Goal: Check status: Check status

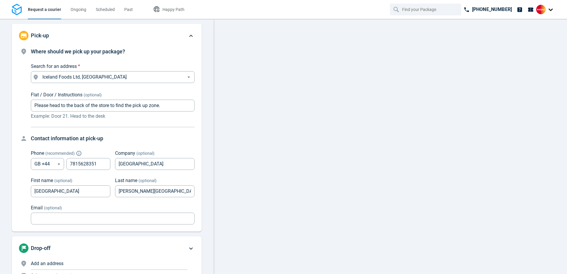
click at [185, 29] on div "Pick-up" at bounding box center [107, 36] width 190 height 24
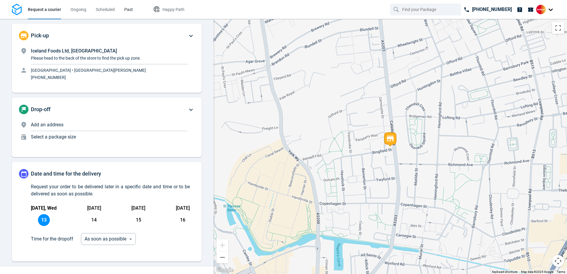
click at [130, 11] on span "Past" at bounding box center [128, 9] width 9 height 5
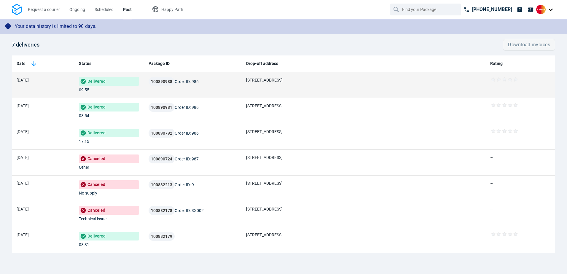
click at [180, 82] on span "Order ID: 986" at bounding box center [187, 81] width 24 height 5
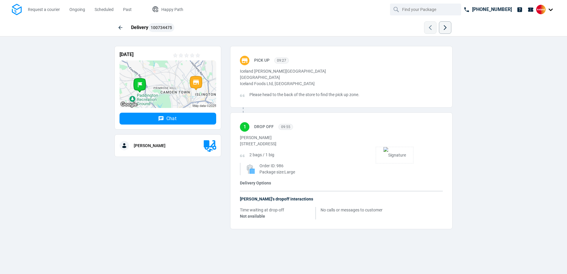
click at [14, 10] on img at bounding box center [17, 10] width 10 height 12
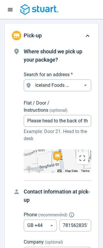
click at [9, 12] on icon "Navigation menu" at bounding box center [10, 10] width 6 height 6
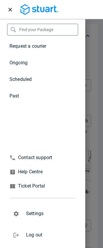
click at [13, 95] on span "Past" at bounding box center [14, 96] width 10 height 6
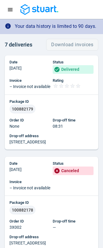
click at [10, 9] on icon "Navigation menu" at bounding box center [10, 9] width 5 height 3
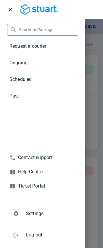
click at [18, 99] on span "Past" at bounding box center [14, 96] width 10 height 6
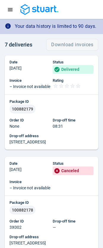
click at [29, 89] on div "– Invoice not available" at bounding box center [29, 87] width 41 height 6
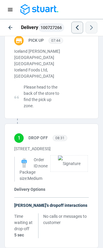
scroll to position [147, 0]
click at [48, 146] on div "[STREET_ADDRESS] Order ID: none Package size : Medium" at bounding box center [51, 164] width 75 height 36
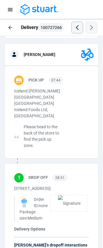
scroll to position [0, 0]
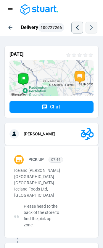
click at [6, 28] on button "button" at bounding box center [10, 28] width 12 height 12
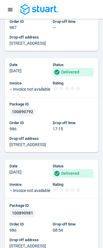
scroll to position [415, 0]
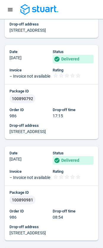
click at [57, 103] on div "Package ID 100890792" at bounding box center [51, 96] width 84 height 14
